Goal: Task Accomplishment & Management: Complete application form

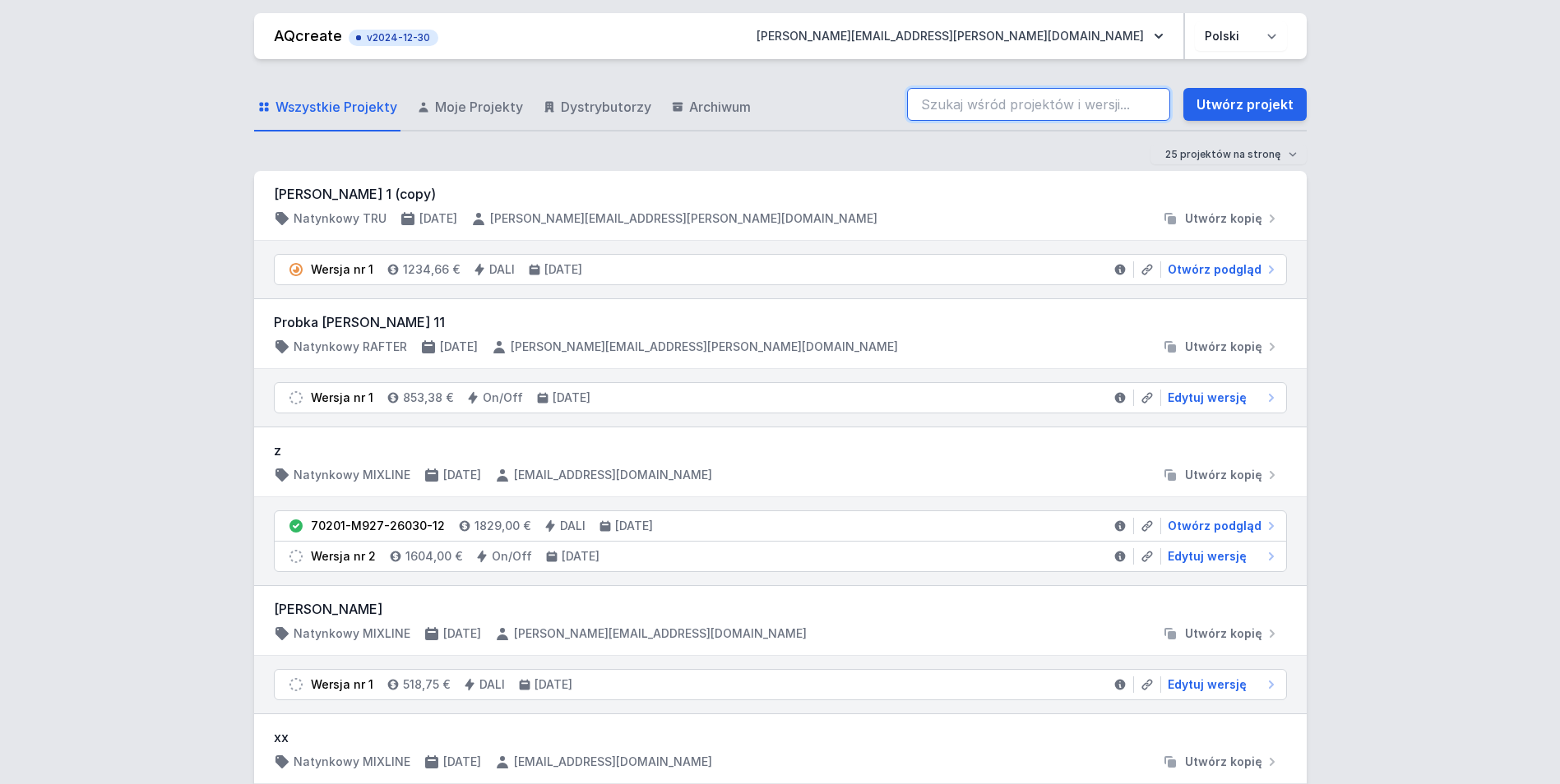
click at [1066, 102] on input "search" at bounding box center [1039, 105] width 263 height 33
paste input "70030-M930-26033-13"
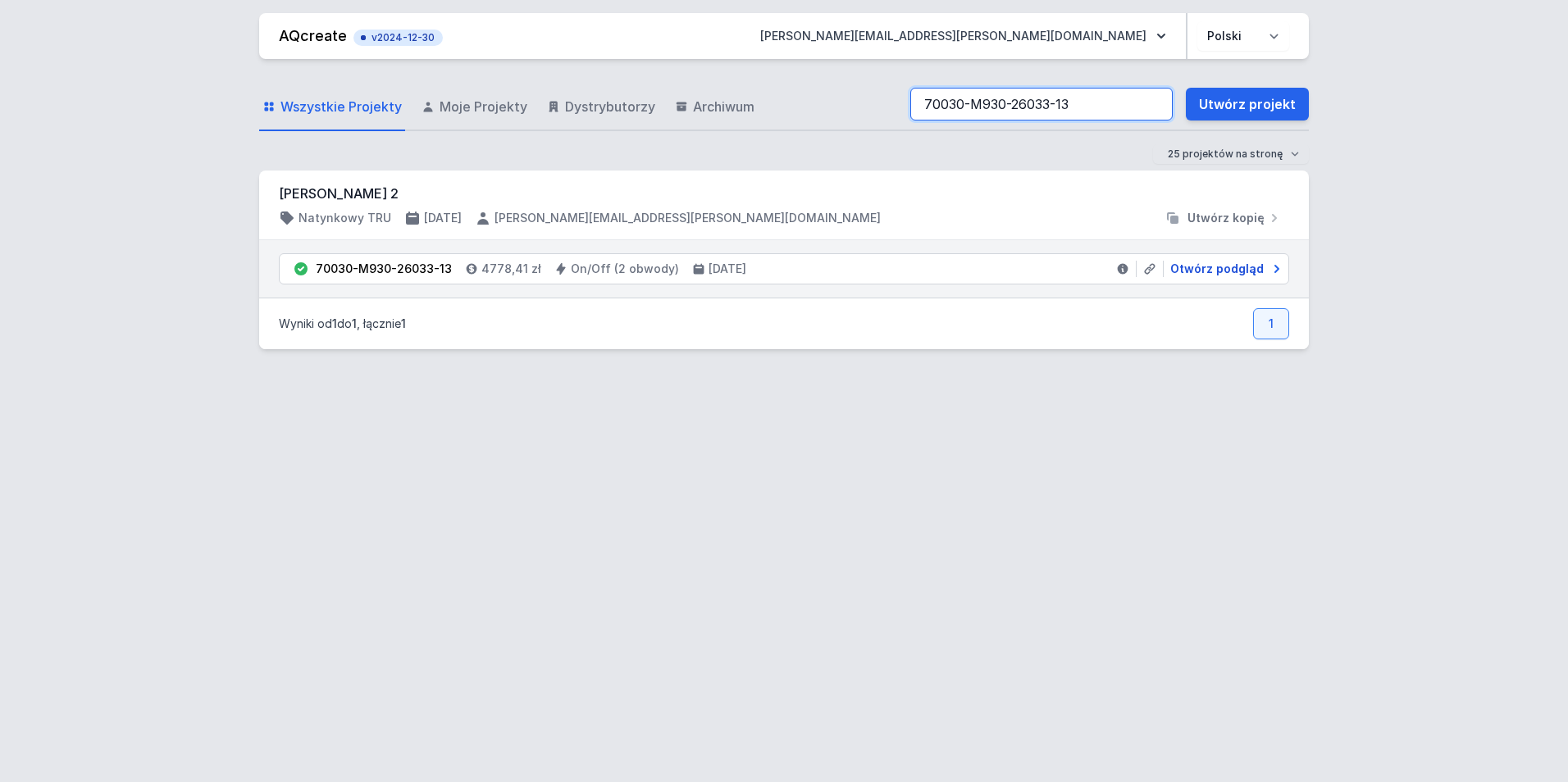
type input "70030-M930-26033-13"
click at [1230, 271] on span "Otwórz podgląd" at bounding box center [1217, 269] width 94 height 17
select select "M"
select select "3000"
select select "true"
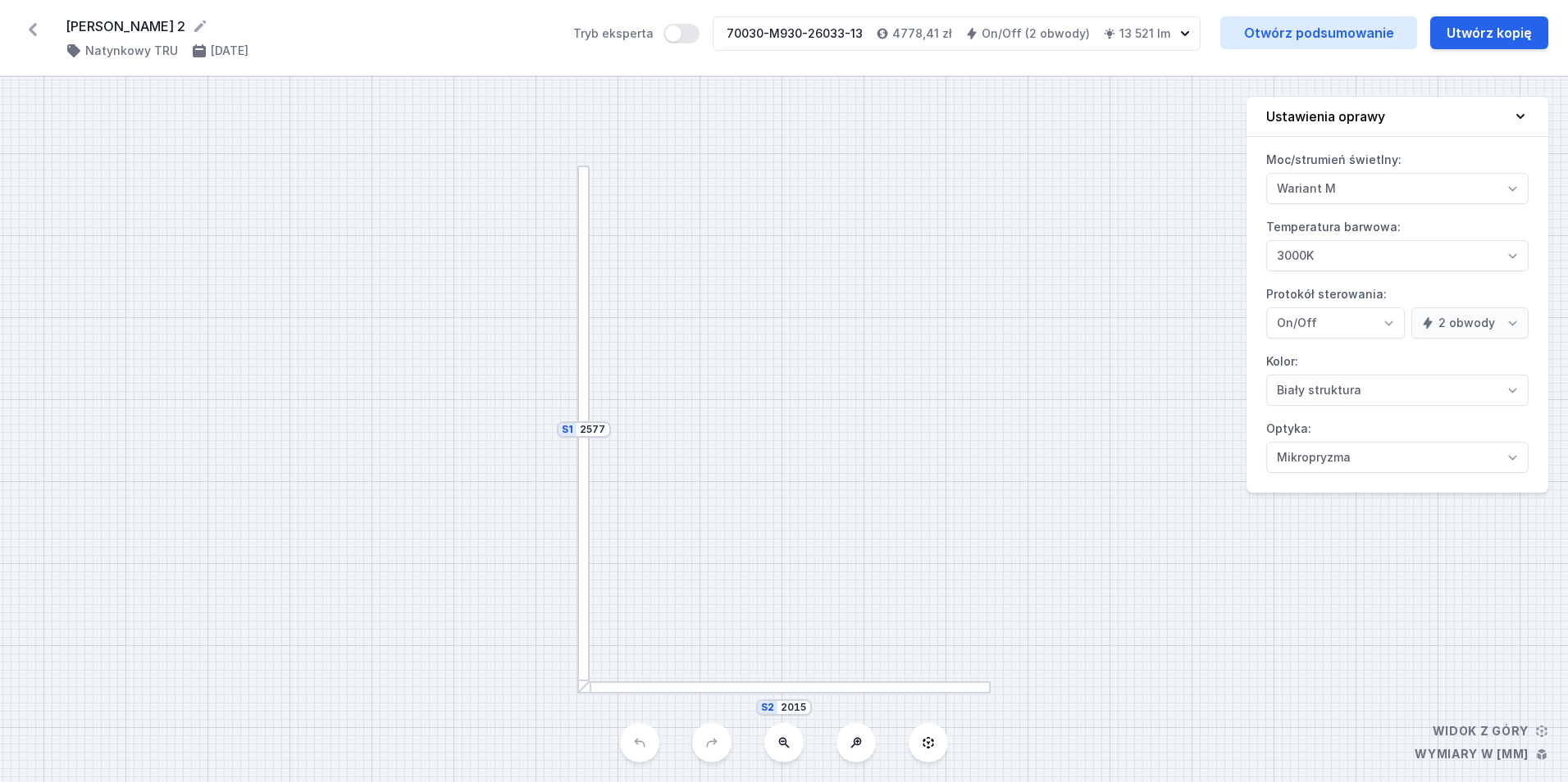
click at [789, 691] on div at bounding box center [784, 687] width 413 height 12
click at [34, 32] on icon at bounding box center [33, 30] width 8 height 13
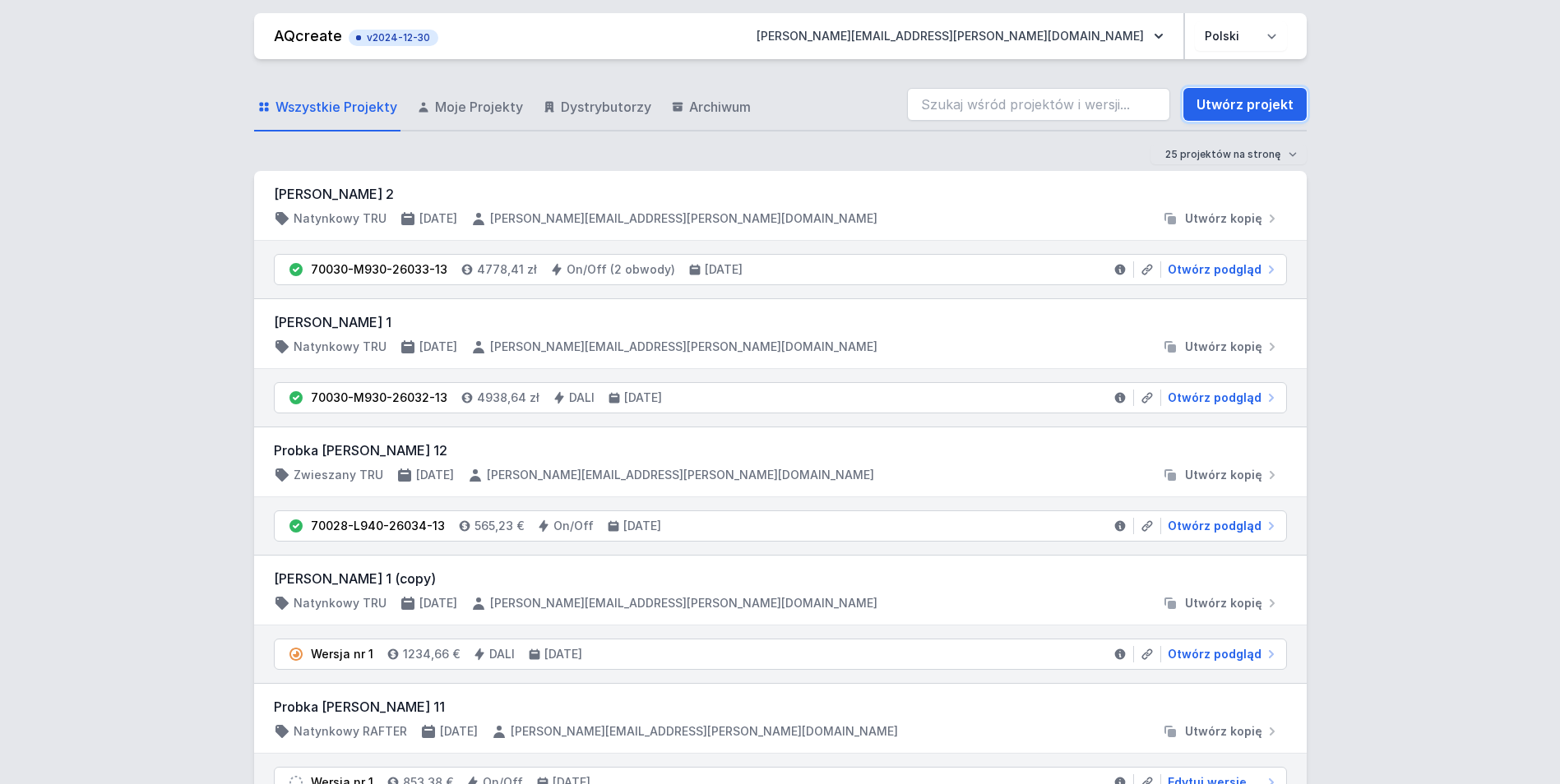
click at [1240, 109] on link "Utwórz projekt" at bounding box center [1245, 105] width 123 height 33
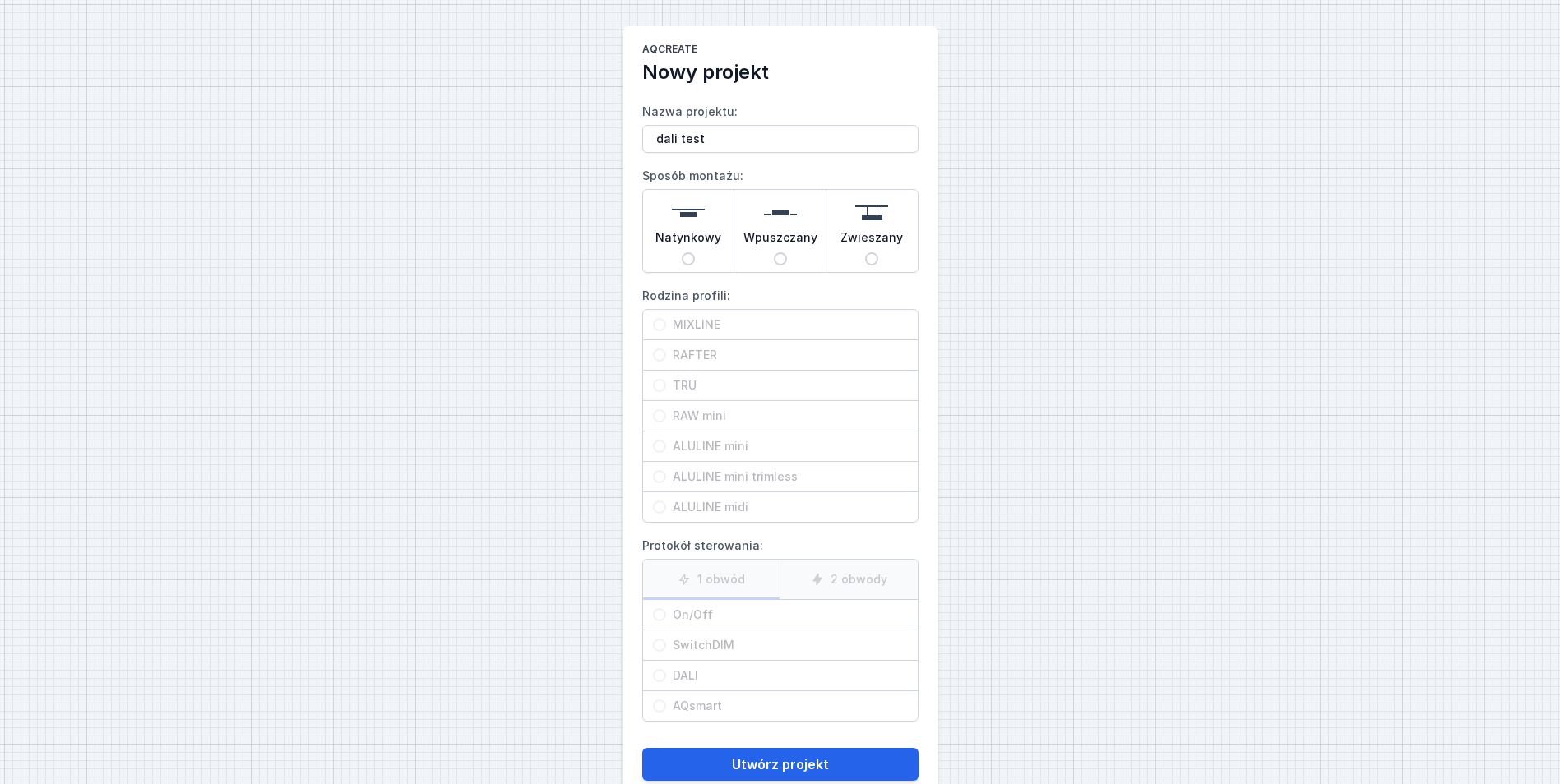
type input "dali test"
click at [678, 259] on div "Natynkowy" at bounding box center [689, 231] width 92 height 82
click at [682, 259] on input "Natynkowy" at bounding box center [688, 259] width 13 height 13
radio input "true"
click at [691, 396] on div "TRU" at bounding box center [781, 386] width 275 height 30
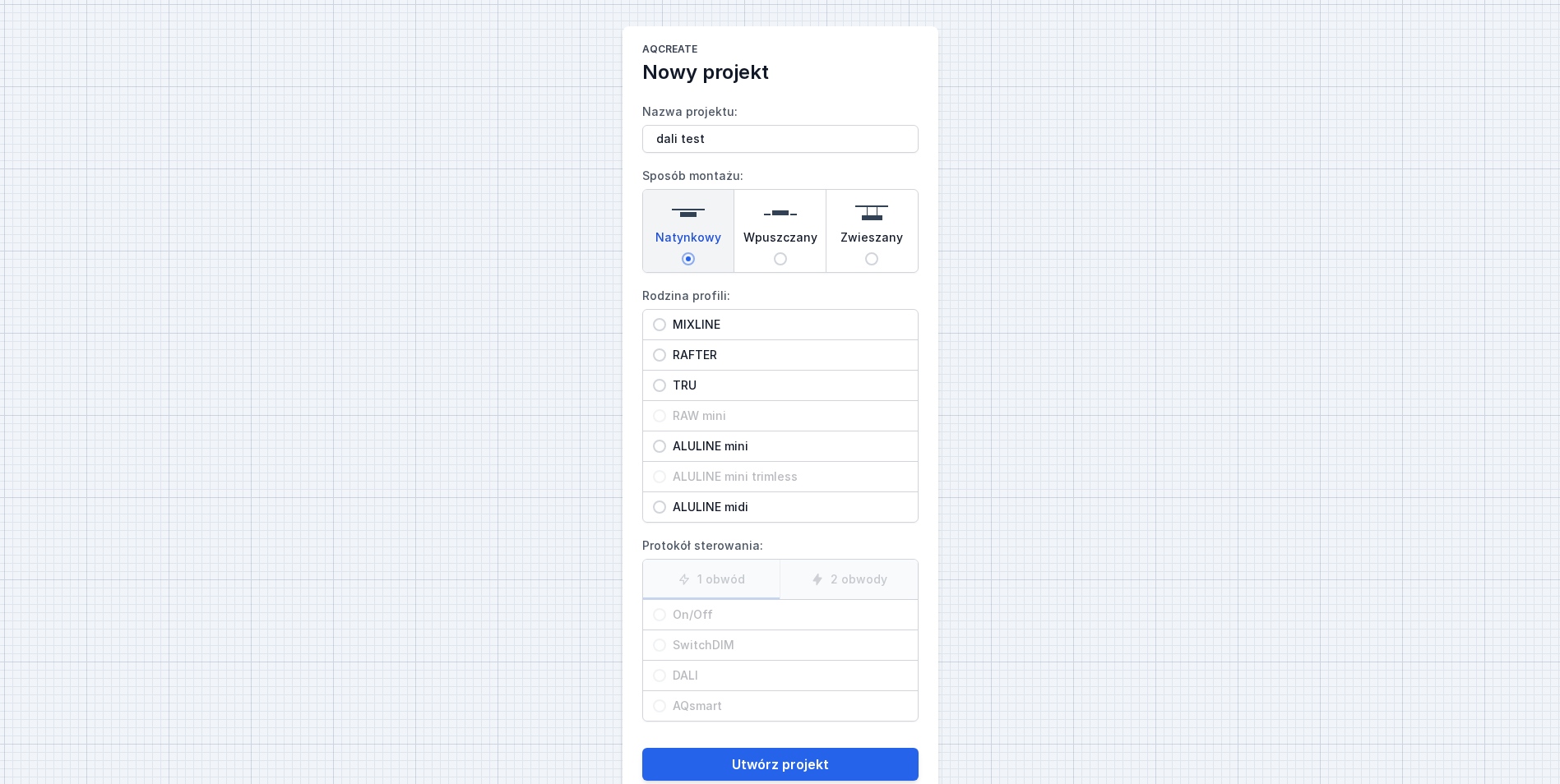
click at [666, 392] on input "TRU" at bounding box center [659, 385] width 13 height 13
radio input "true"
click at [710, 622] on span "On/Off" at bounding box center [787, 615] width 241 height 17
click at [666, 622] on input "On/Off" at bounding box center [659, 615] width 13 height 13
radio input "true"
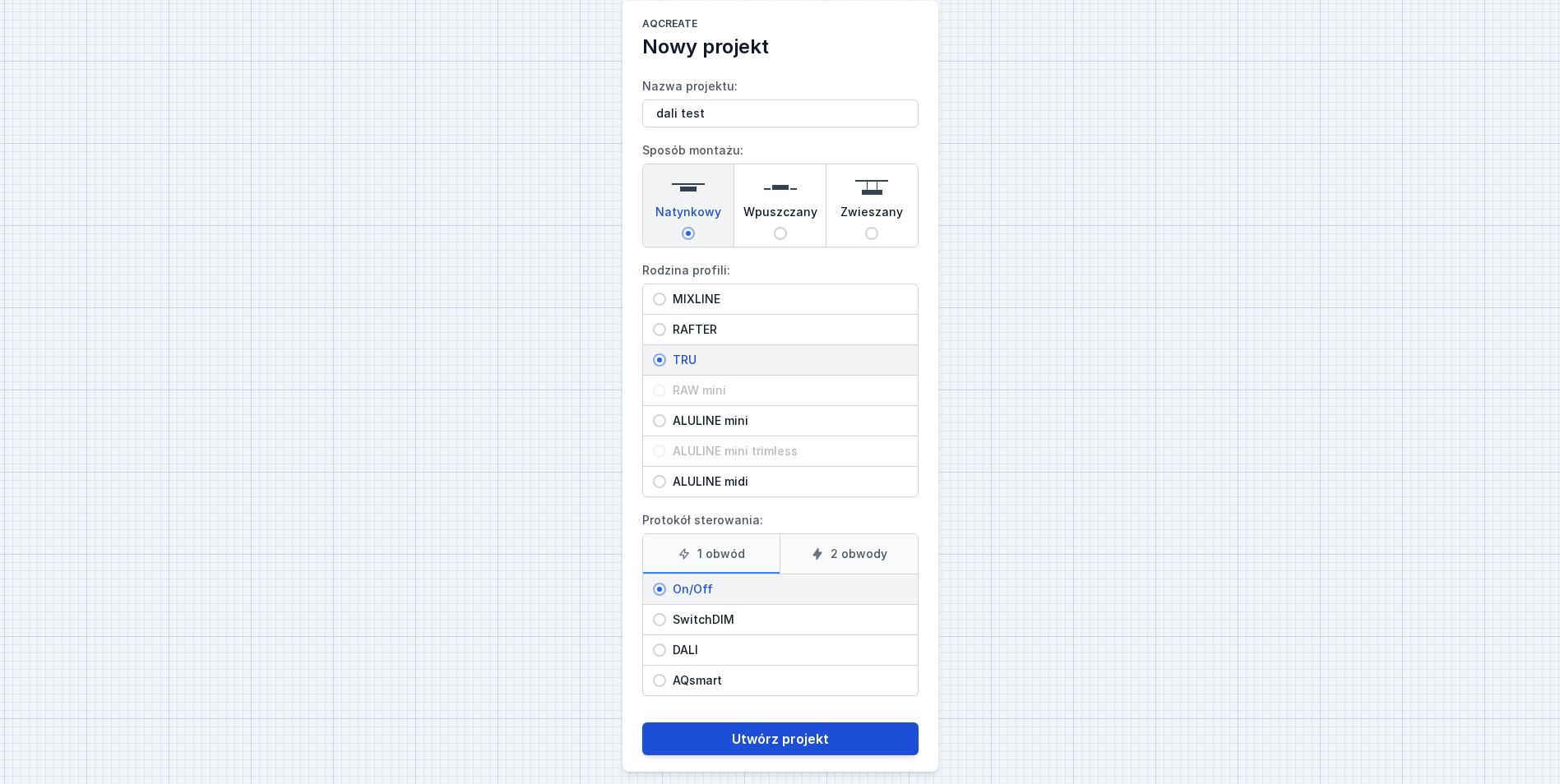
scroll to position [39, 0]
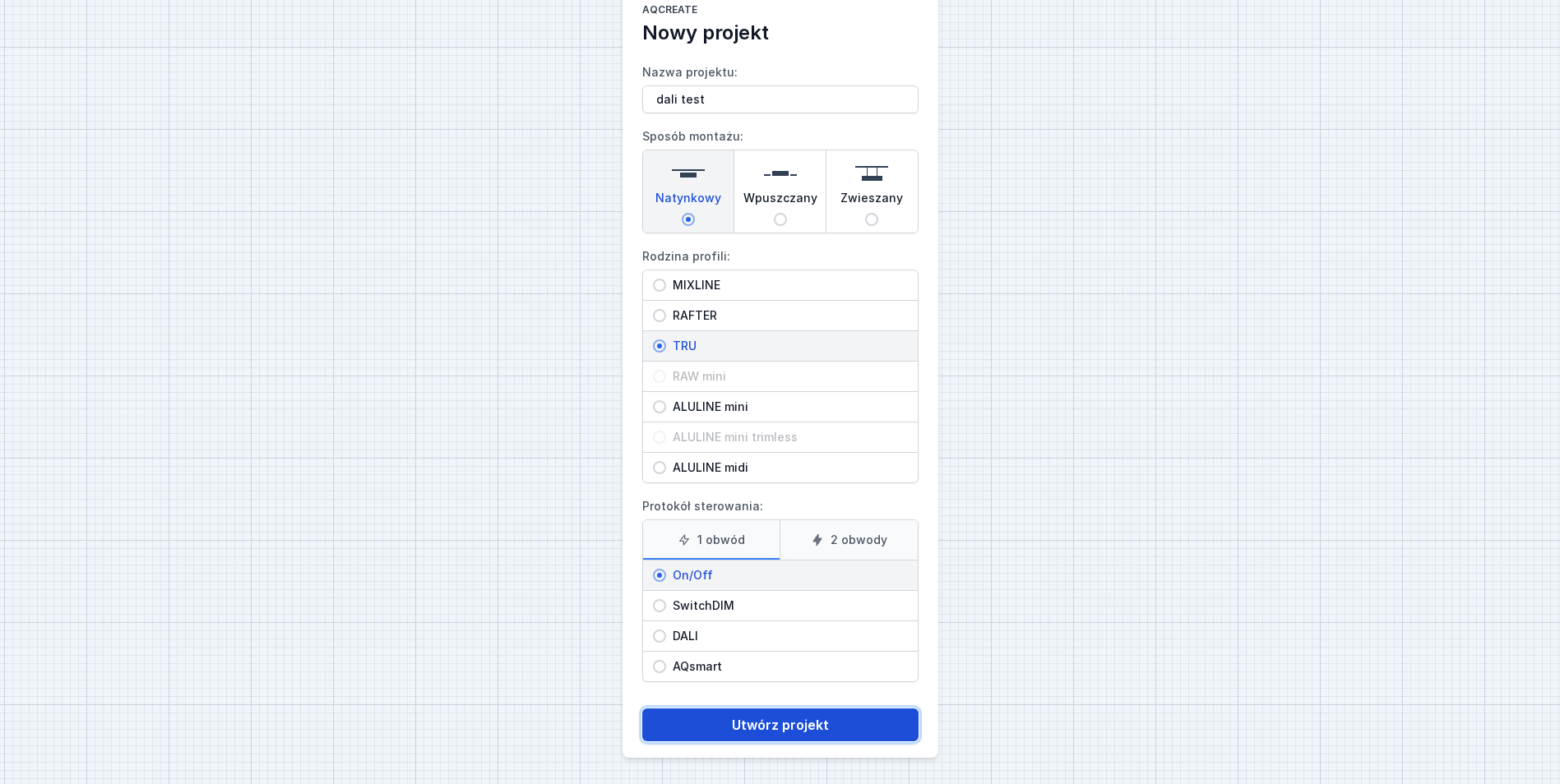
click at [774, 722] on button "Utwórz projekt" at bounding box center [781, 726] width 276 height 33
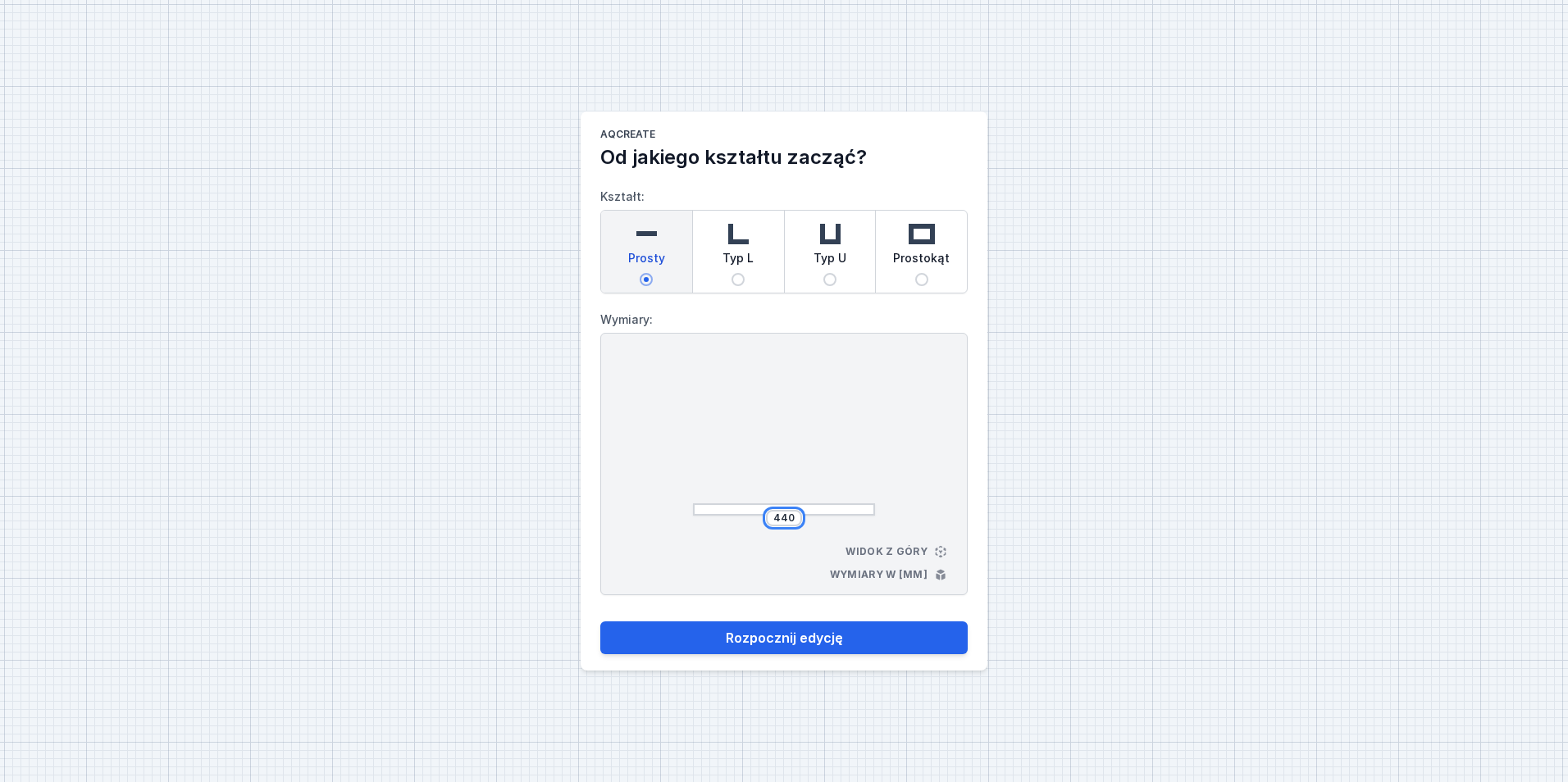
click at [782, 518] on input "440" at bounding box center [784, 518] width 27 height 13
click at [773, 521] on input "440" at bounding box center [784, 518] width 27 height 13
click at [914, 692] on div "AQcreate Od jakiego kształtu zacząć? Kształt: Prosty Typ L Typ U Prostokąt Wymi…" at bounding box center [784, 391] width 1568 height 782
click at [785, 517] on input "1980" at bounding box center [784, 518] width 27 height 13
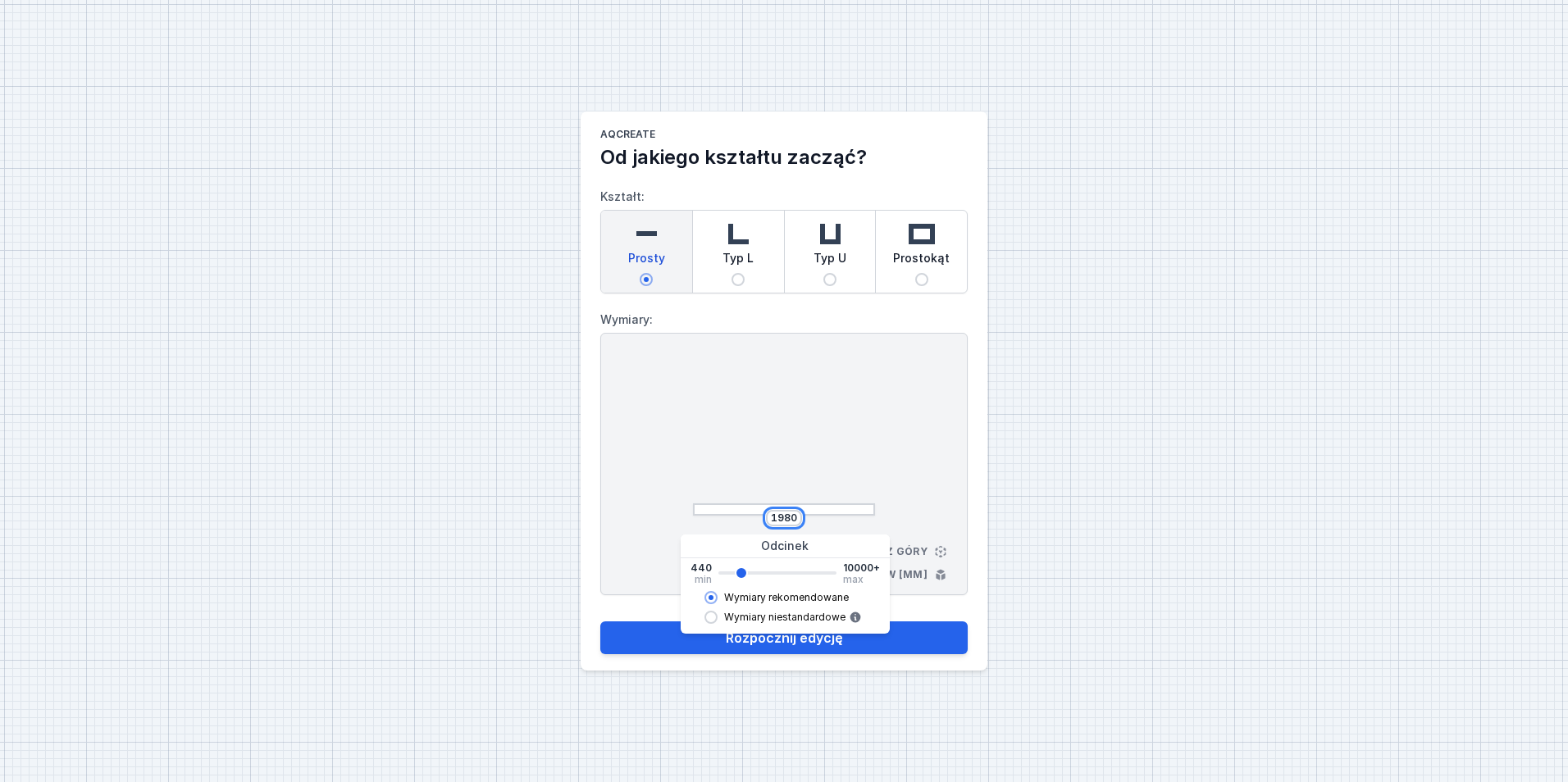
click at [785, 517] on input "1980" at bounding box center [784, 518] width 27 height 13
type input "2020"
click at [600, 622] on button "Rozpocznij edycję" at bounding box center [784, 638] width 368 height 33
select select "M"
select select "3000"
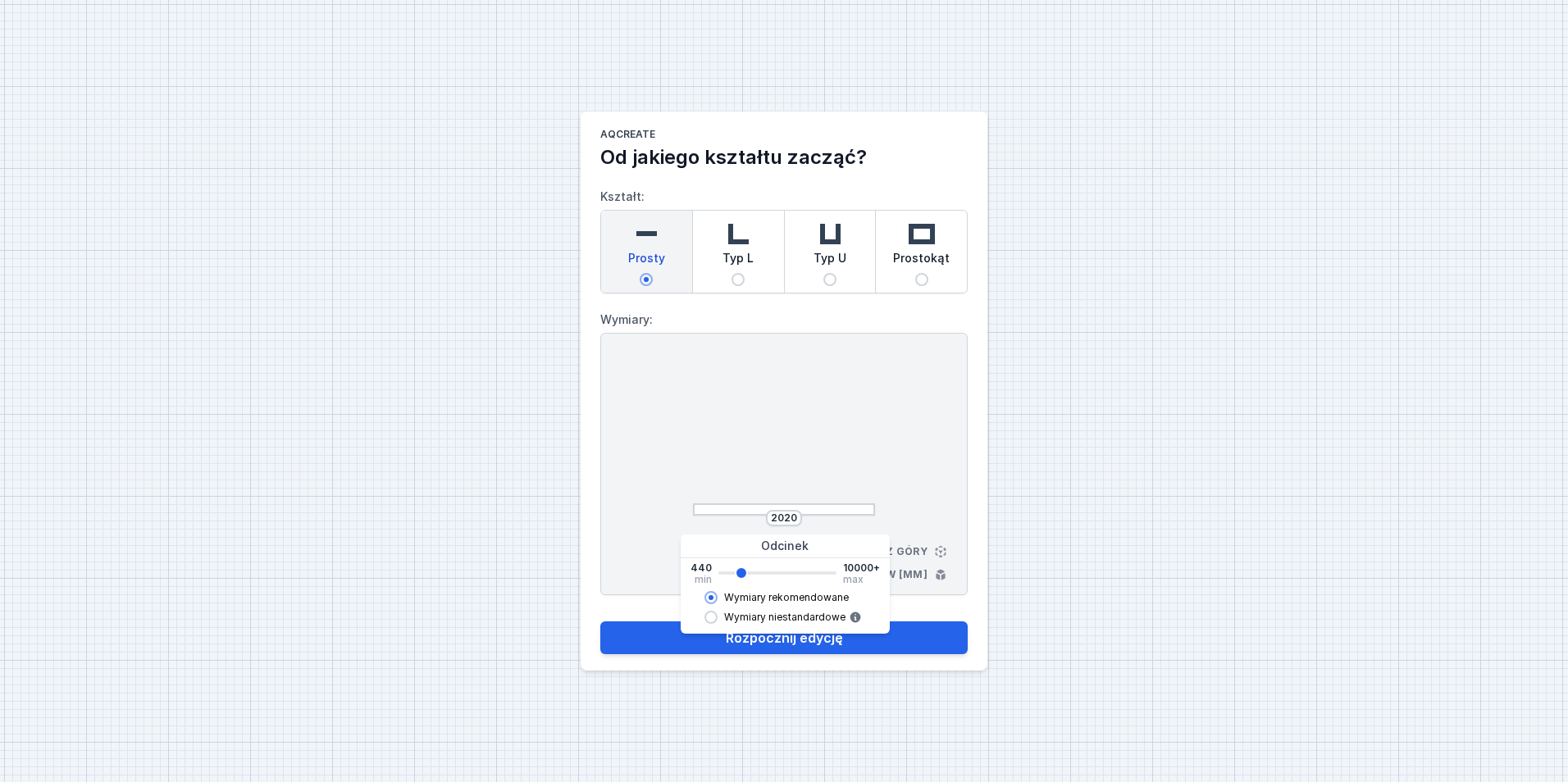
select select "opal"
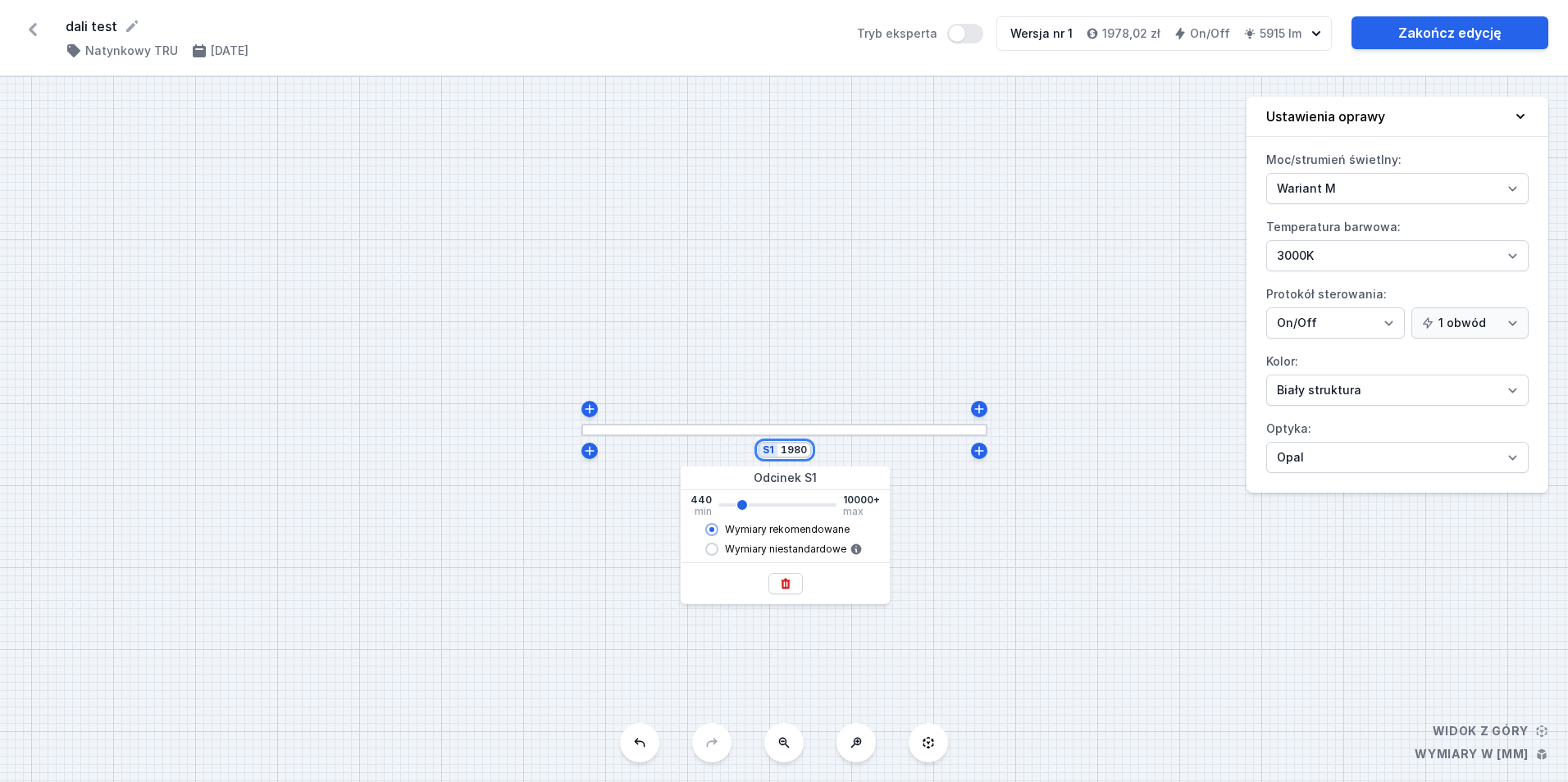
click at [792, 453] on input "1980" at bounding box center [794, 450] width 27 height 13
type input "2015"
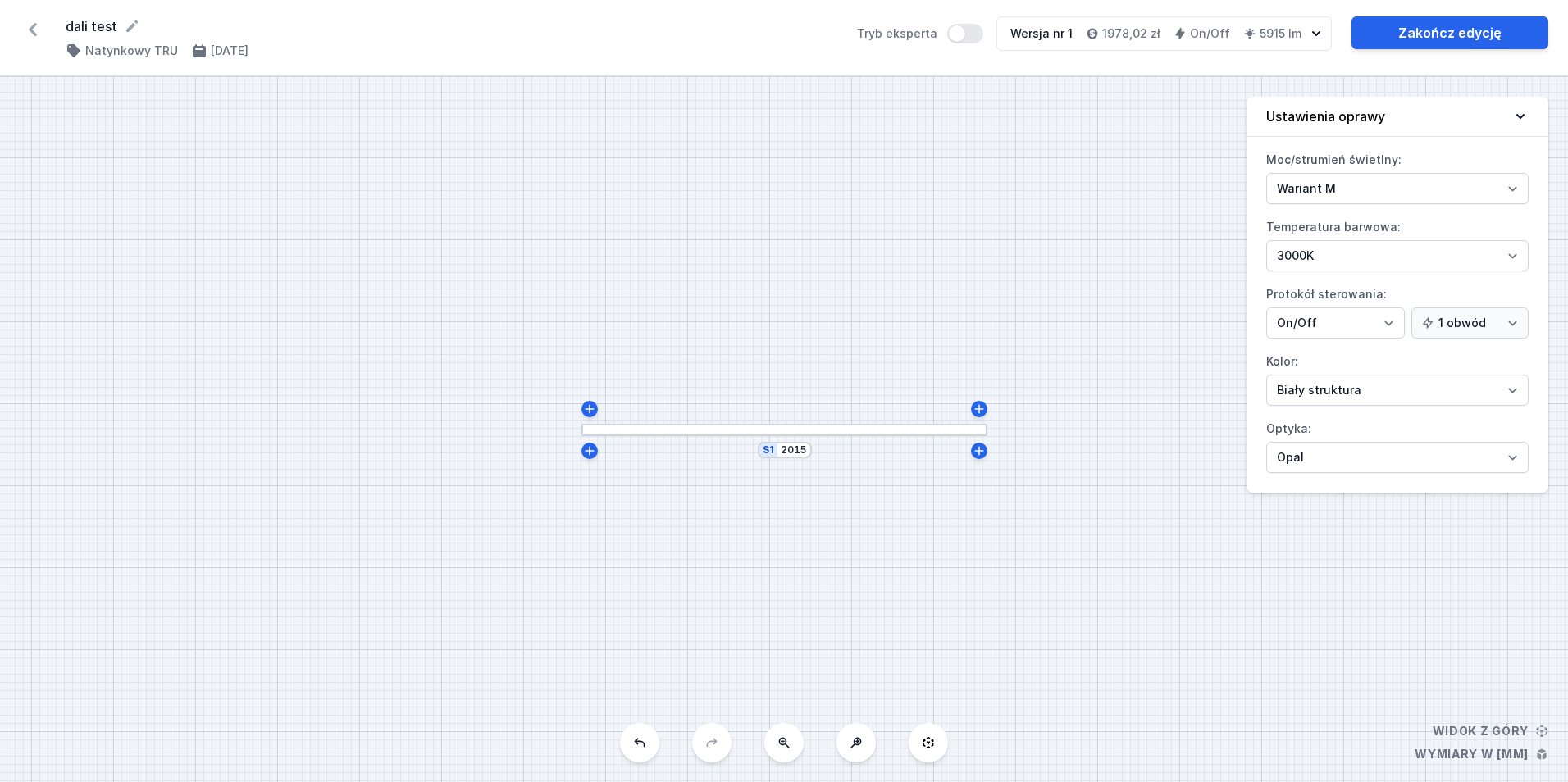
click at [919, 477] on div "S1 2015" at bounding box center [784, 430] width 1568 height 706
click at [781, 453] on input "2015" at bounding box center [794, 450] width 27 height 13
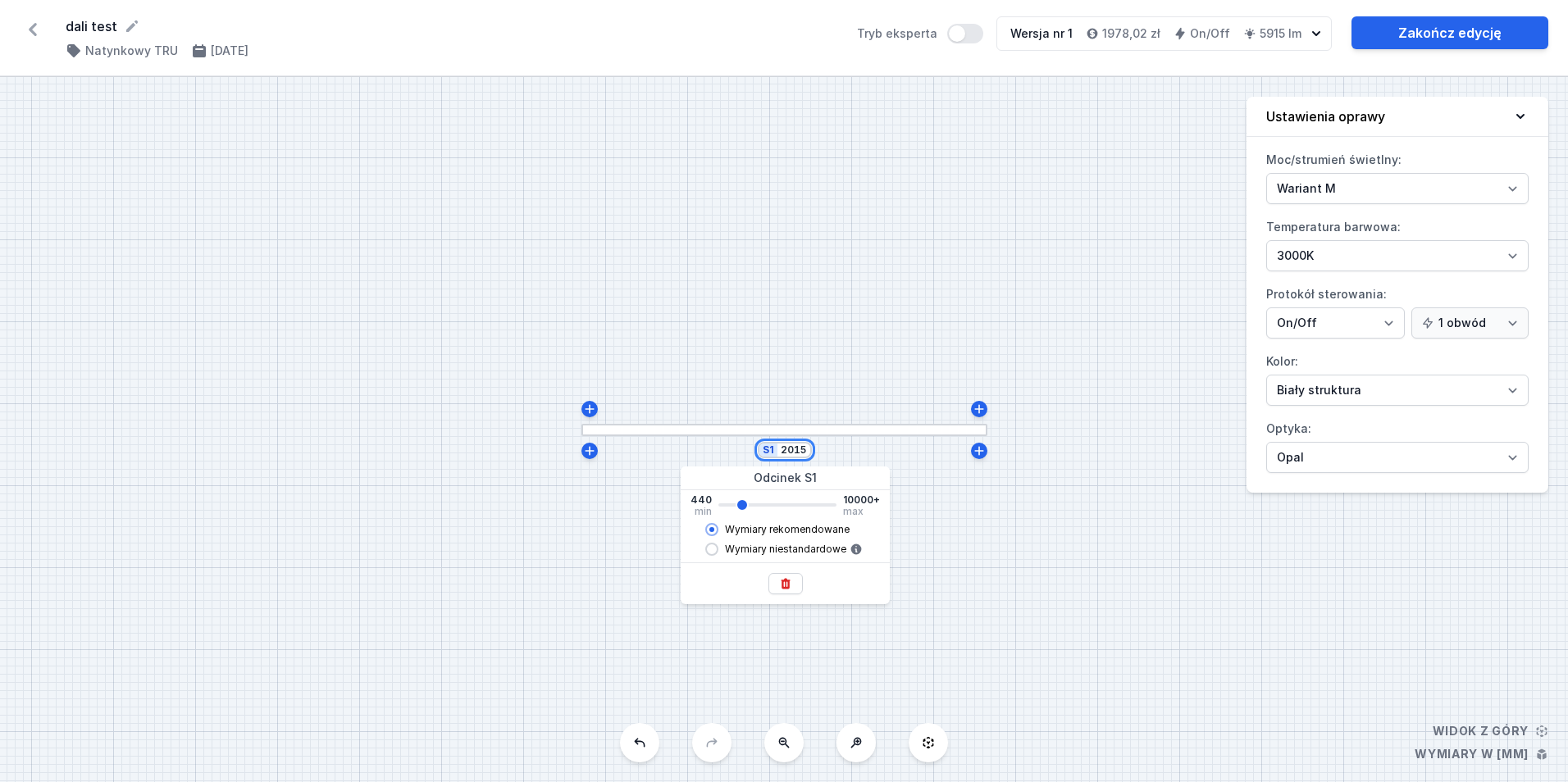
click at [781, 453] on input "2015" at bounding box center [794, 450] width 27 height 13
click at [714, 531] on input "Wymiary rekomendowane" at bounding box center [712, 530] width 13 height 13
click at [1019, 539] on div "S1 2015" at bounding box center [784, 430] width 1568 height 706
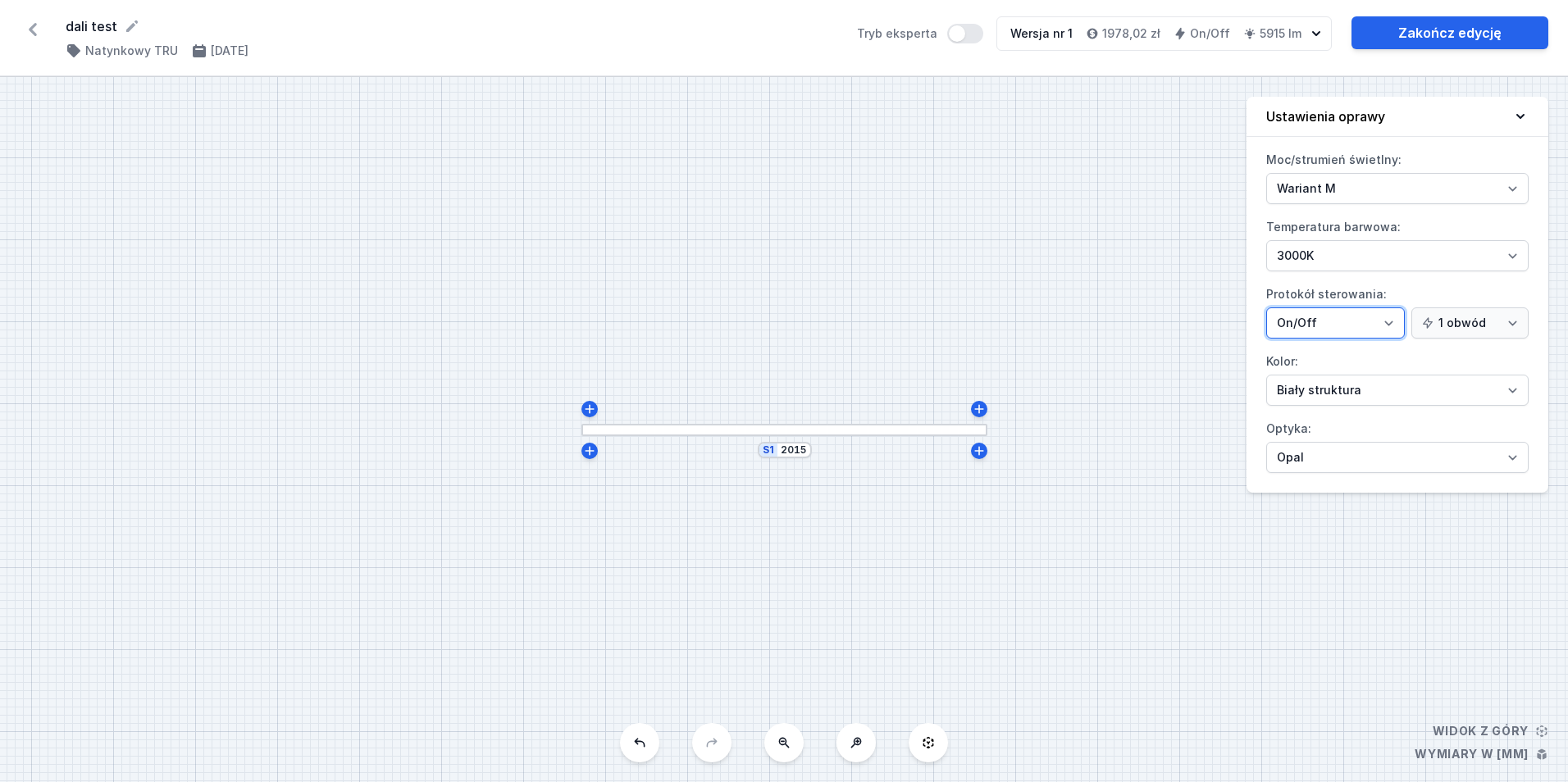
click at [1338, 316] on select "On/Off SwitchDIM DALI AQsmart" at bounding box center [1335, 323] width 139 height 32
click at [1266, 307] on select "On/Off SwitchDIM DALI AQsmart" at bounding box center [1335, 323] width 139 height 32
click at [1329, 325] on select "On/Off SwitchDIM DALI AQsmart" at bounding box center [1335, 323] width 139 height 32
click at [1266, 307] on select "On/Off SwitchDIM DALI AQsmart" at bounding box center [1335, 323] width 139 height 32
click at [1326, 336] on select "On/Off SwitchDIM DALI AQsmart" at bounding box center [1335, 323] width 139 height 32
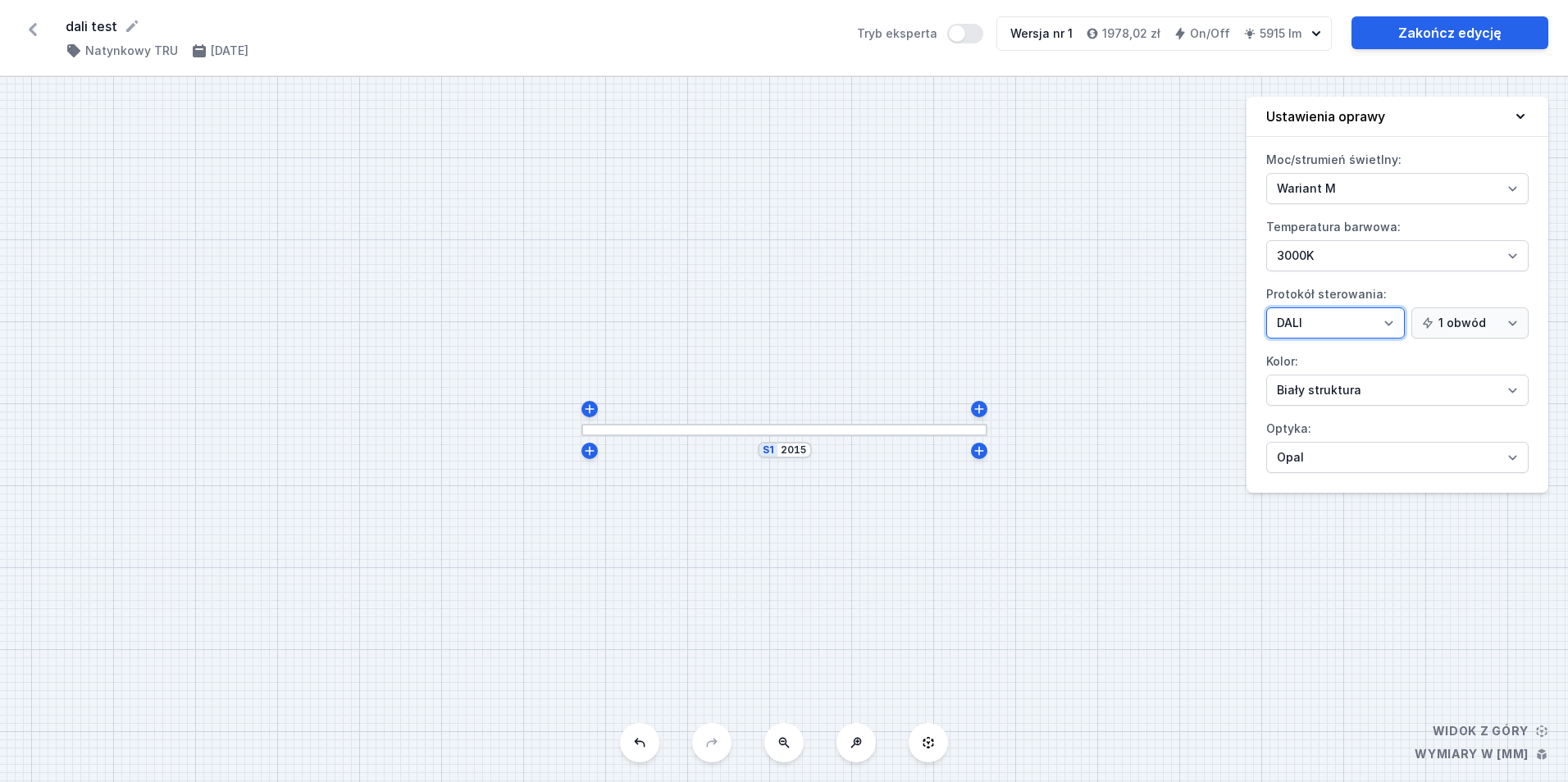
click at [1266, 307] on select "On/Off SwitchDIM DALI AQsmart" at bounding box center [1335, 323] width 139 height 32
click at [1378, 342] on div "Moc/strumień świetlny: Wariant L Wariant M Temperatura barwowa: 4000K 3000K 270…" at bounding box center [1398, 320] width 302 height 346
click at [1367, 326] on select "On/Off SwitchDIM DALI AQsmart" at bounding box center [1335, 323] width 139 height 32
select select "1"
click at [1266, 307] on select "On/Off SwitchDIM DALI AQsmart" at bounding box center [1335, 323] width 139 height 32
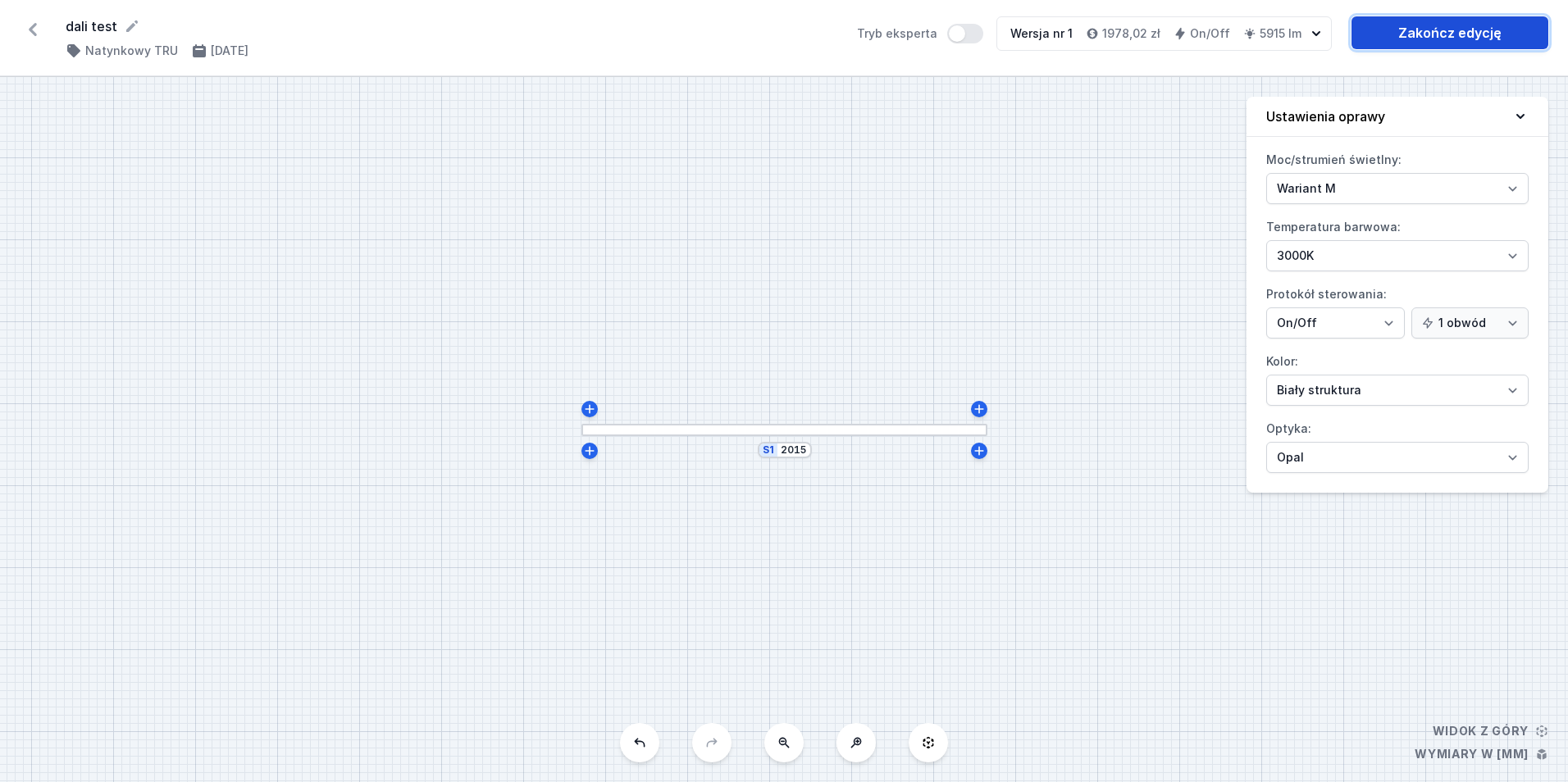
click at [1399, 42] on link "Zakończ edycję" at bounding box center [1449, 33] width 197 height 33
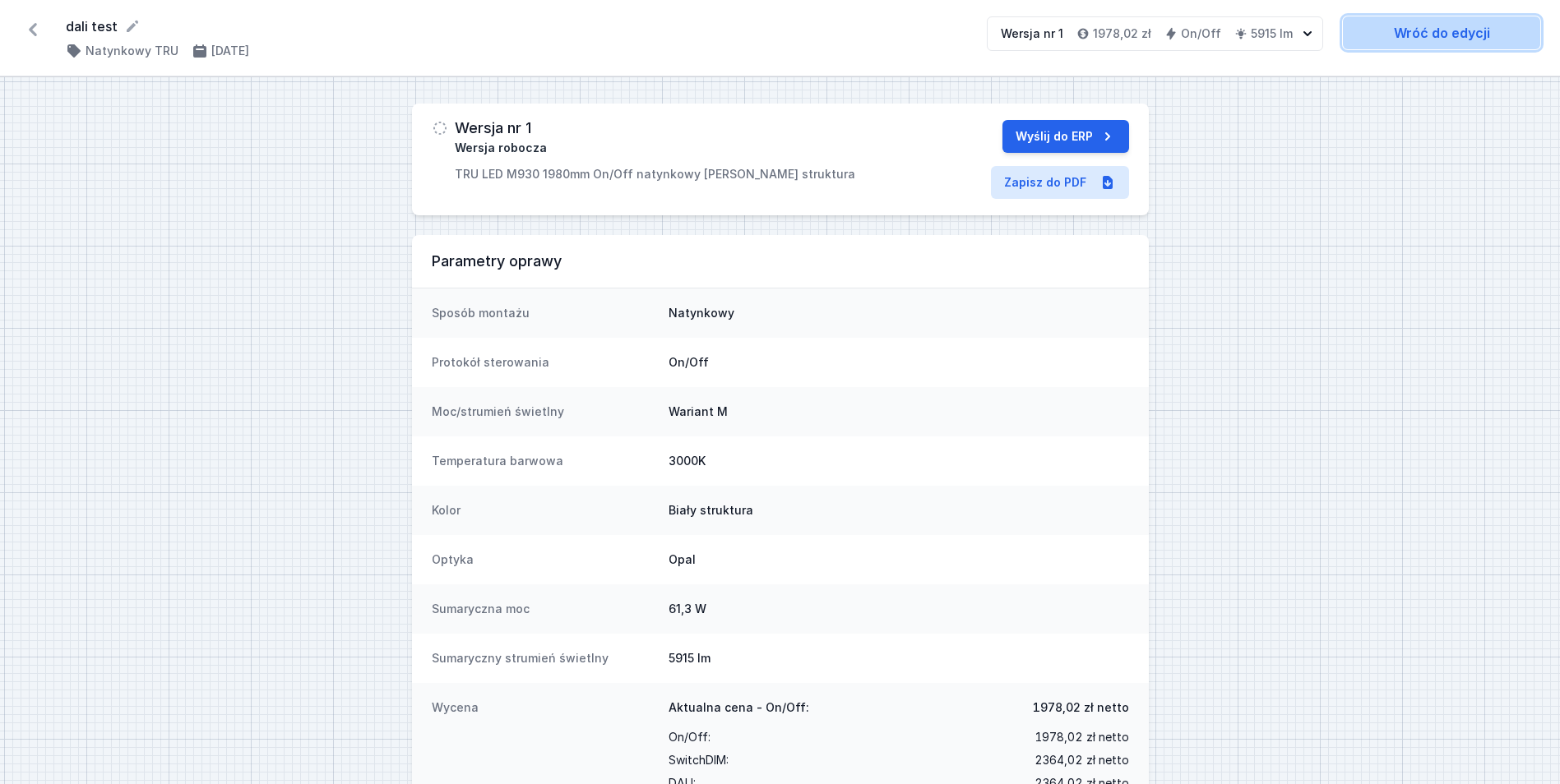
click at [1371, 42] on link "Wróć do edycji" at bounding box center [1441, 33] width 197 height 33
select select "M"
select select "3000"
select select "opal"
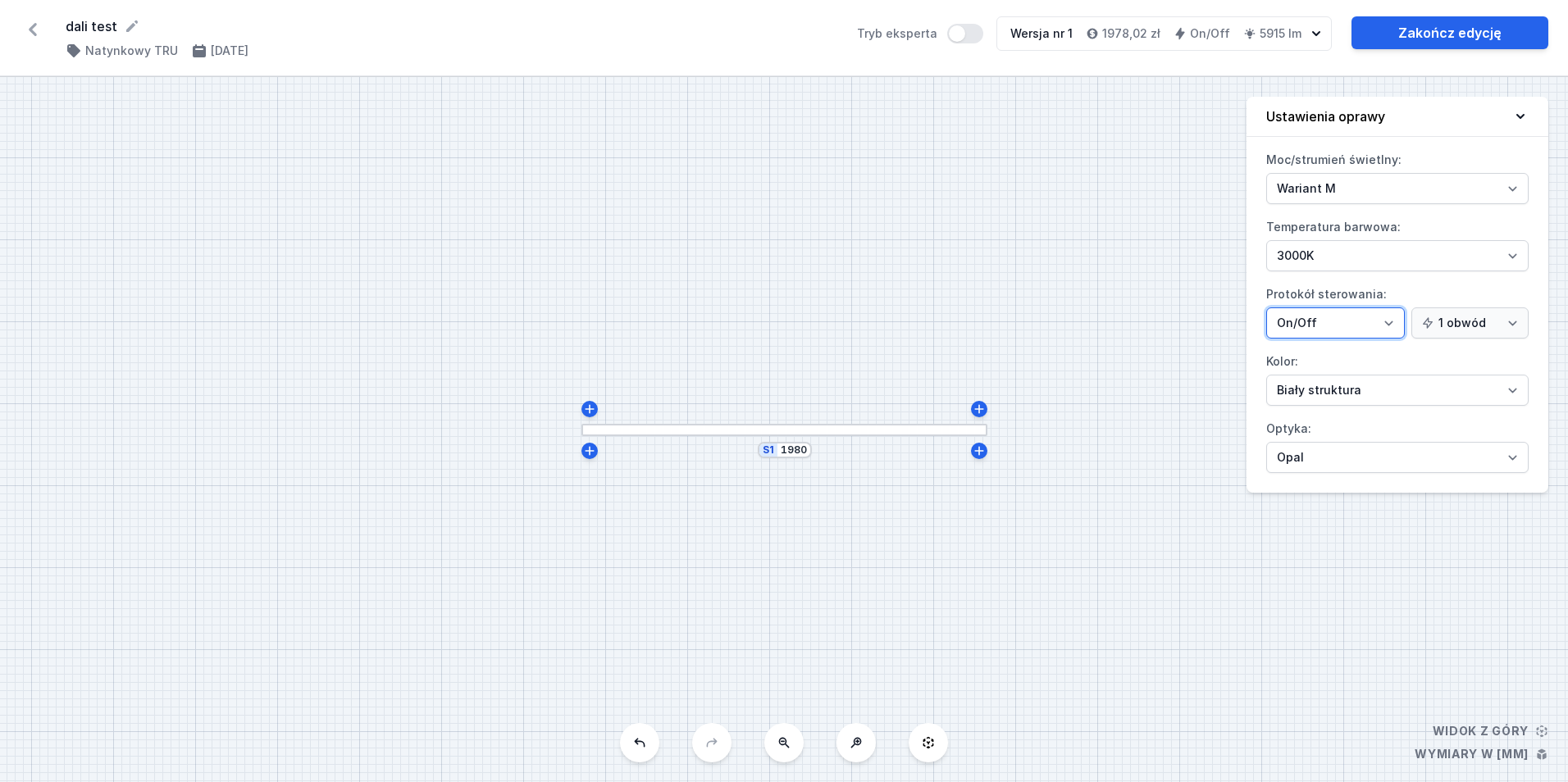
click at [1383, 326] on select "On/Off SwitchDIM DALI AQsmart" at bounding box center [1335, 323] width 139 height 32
select select "4"
click at [1266, 307] on select "On/Off SwitchDIM DALI AQsmart" at bounding box center [1335, 323] width 139 height 32
click at [795, 452] on input "1980" at bounding box center [794, 450] width 27 height 13
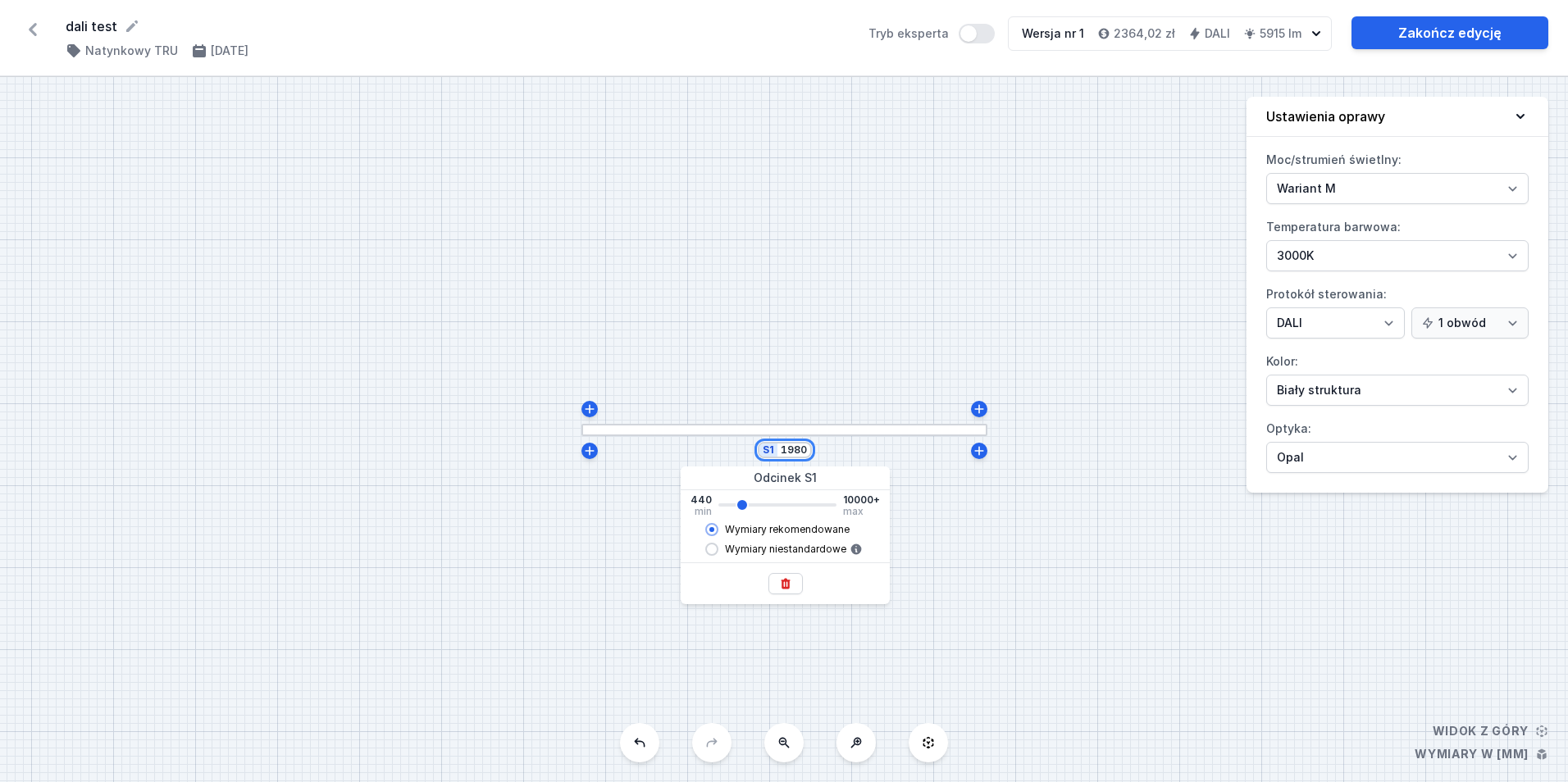
click at [795, 452] on input "1980" at bounding box center [794, 450] width 27 height 13
type input "2120"
click at [1044, 502] on div "S1 2120" at bounding box center [784, 430] width 1568 height 706
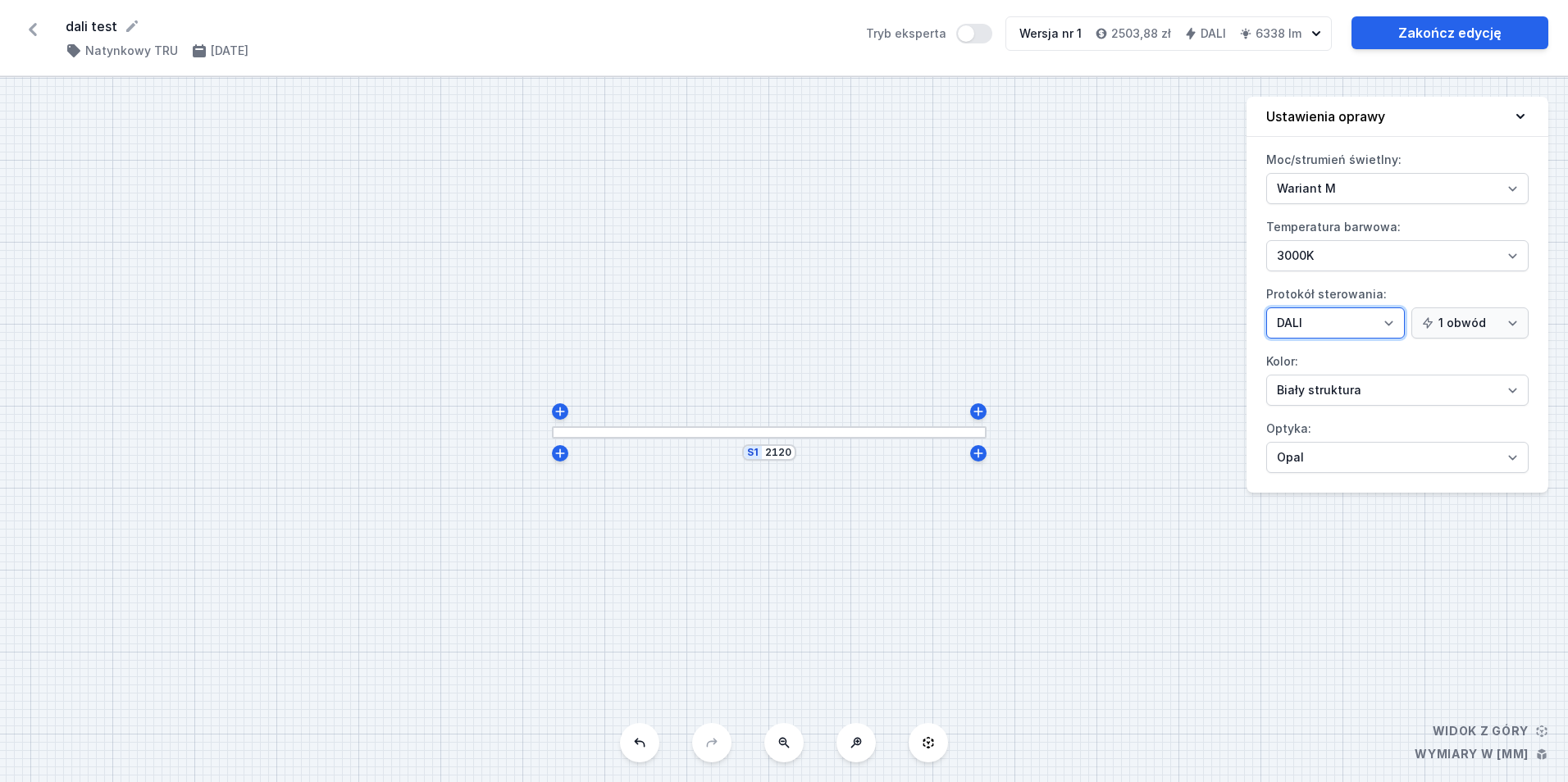
click at [1361, 320] on select "On/Off SwitchDIM DALI AQsmart" at bounding box center [1335, 323] width 139 height 32
click at [1266, 307] on select "On/Off SwitchDIM DALI AQsmart" at bounding box center [1335, 323] width 139 height 32
click at [1334, 328] on select "On/Off SwitchDIM DALI AQsmart" at bounding box center [1335, 323] width 139 height 32
select select "1"
click at [1266, 307] on select "On/Off SwitchDIM DALI AQsmart" at bounding box center [1335, 323] width 139 height 32
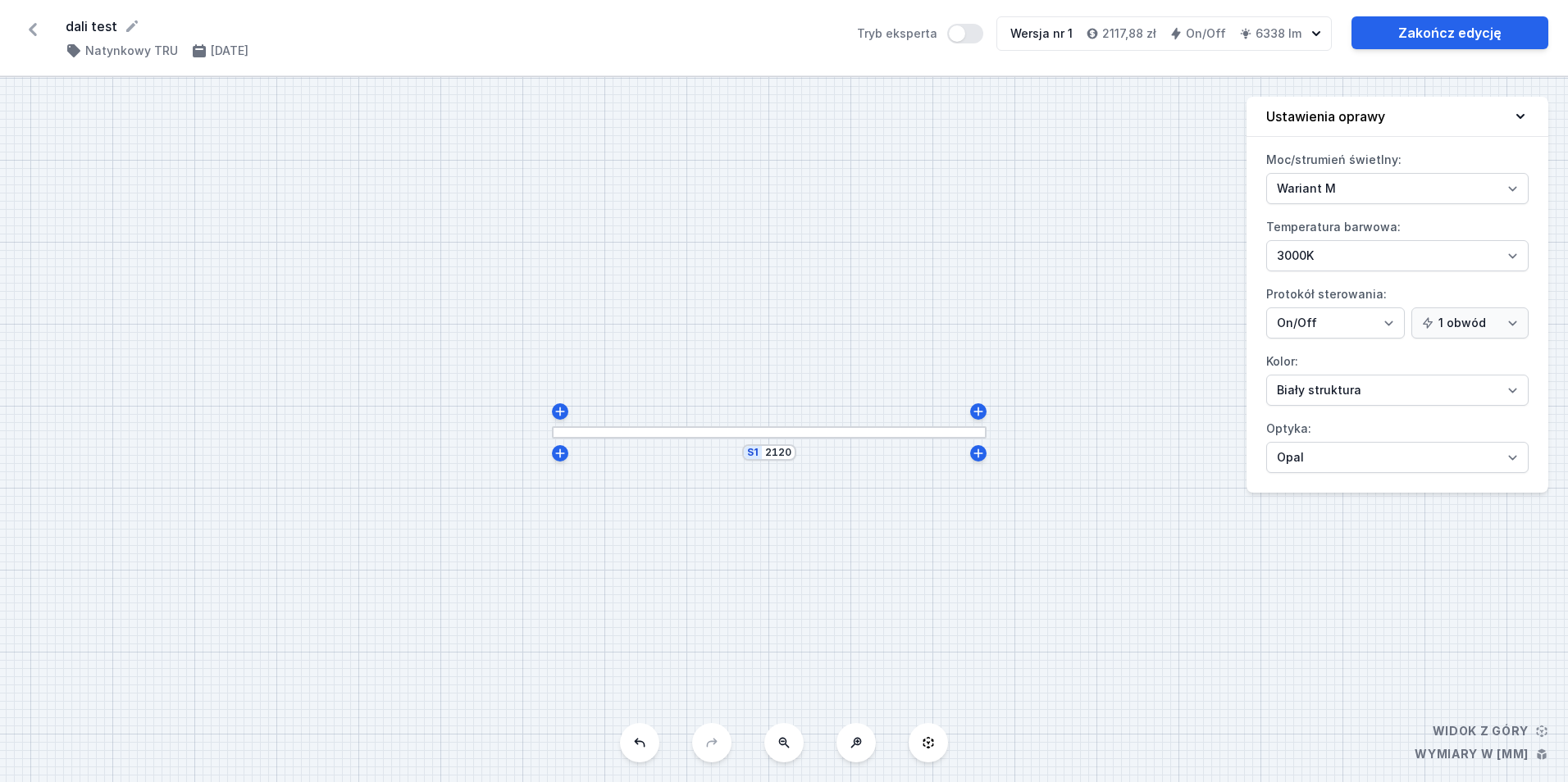
click at [37, 28] on icon at bounding box center [33, 30] width 27 height 27
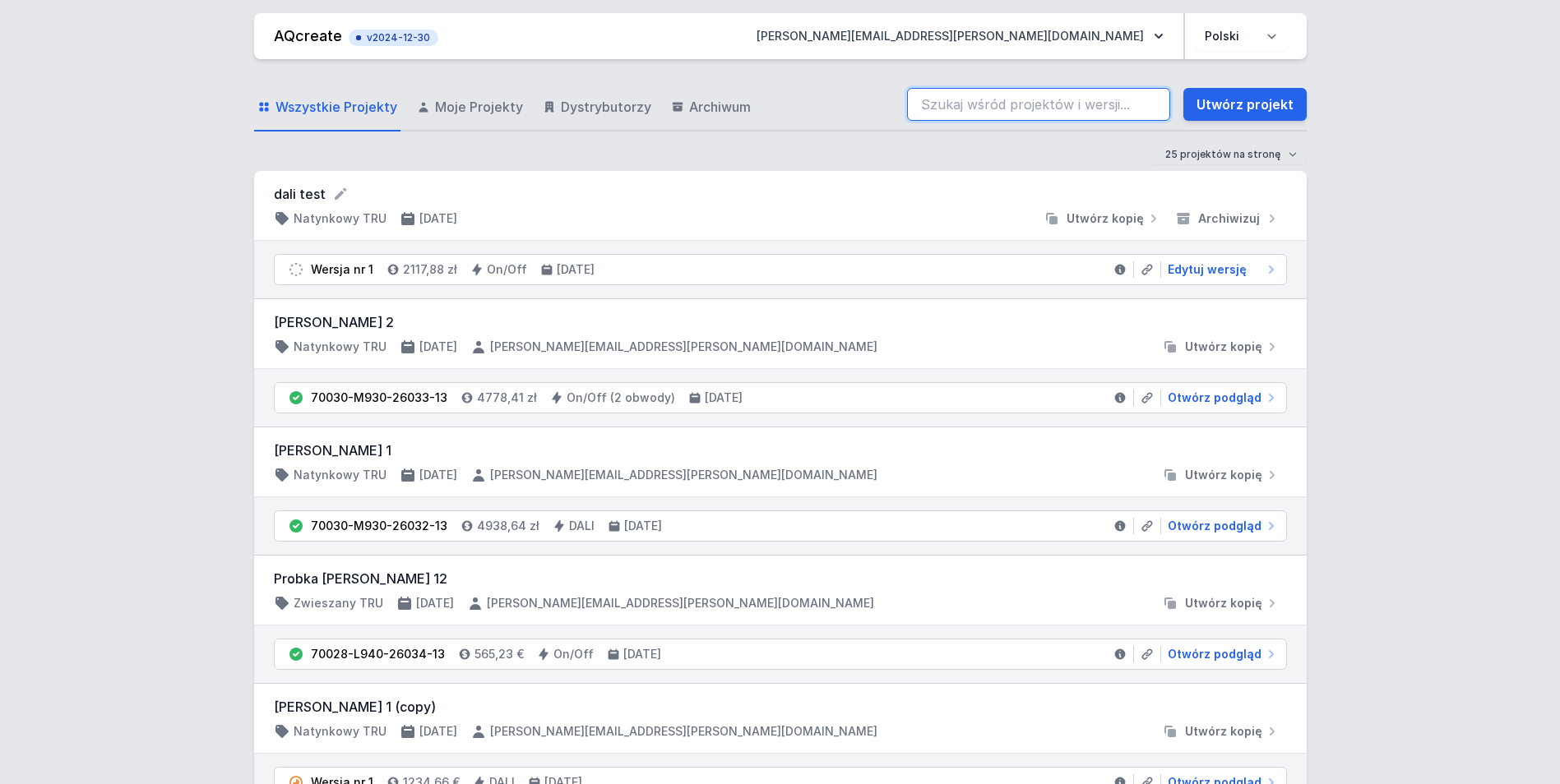
click at [1032, 102] on input "search" at bounding box center [1039, 105] width 263 height 33
